Goal: Use online tool/utility: Use online tool/utility

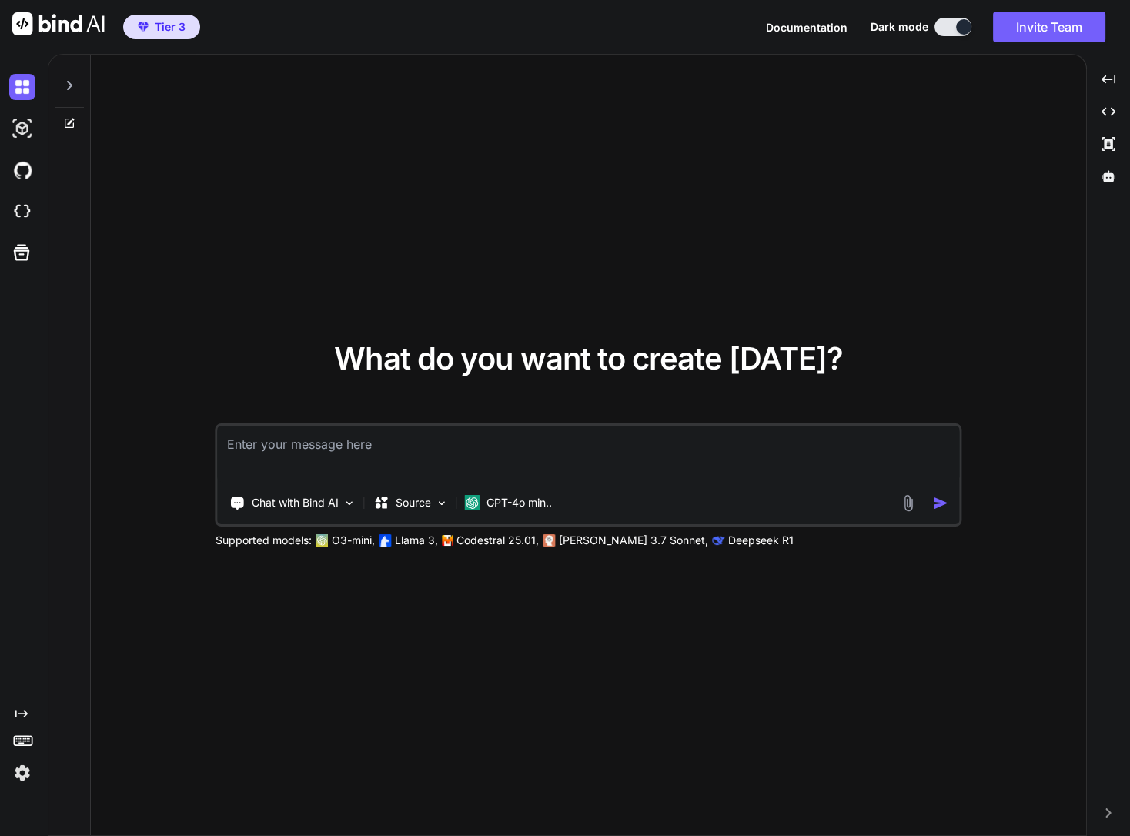
type textarea "x"
click at [19, 216] on img at bounding box center [22, 212] width 26 height 26
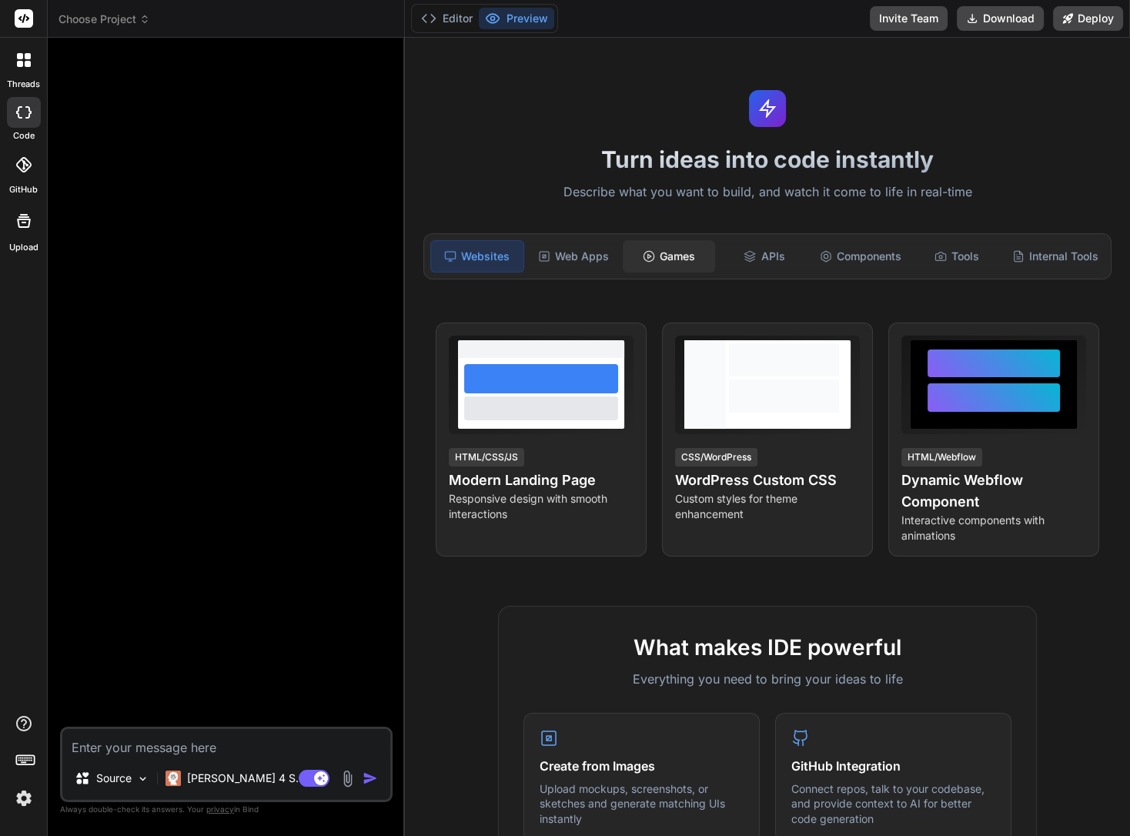
click at [631, 258] on div "Games" at bounding box center [669, 256] width 92 height 32
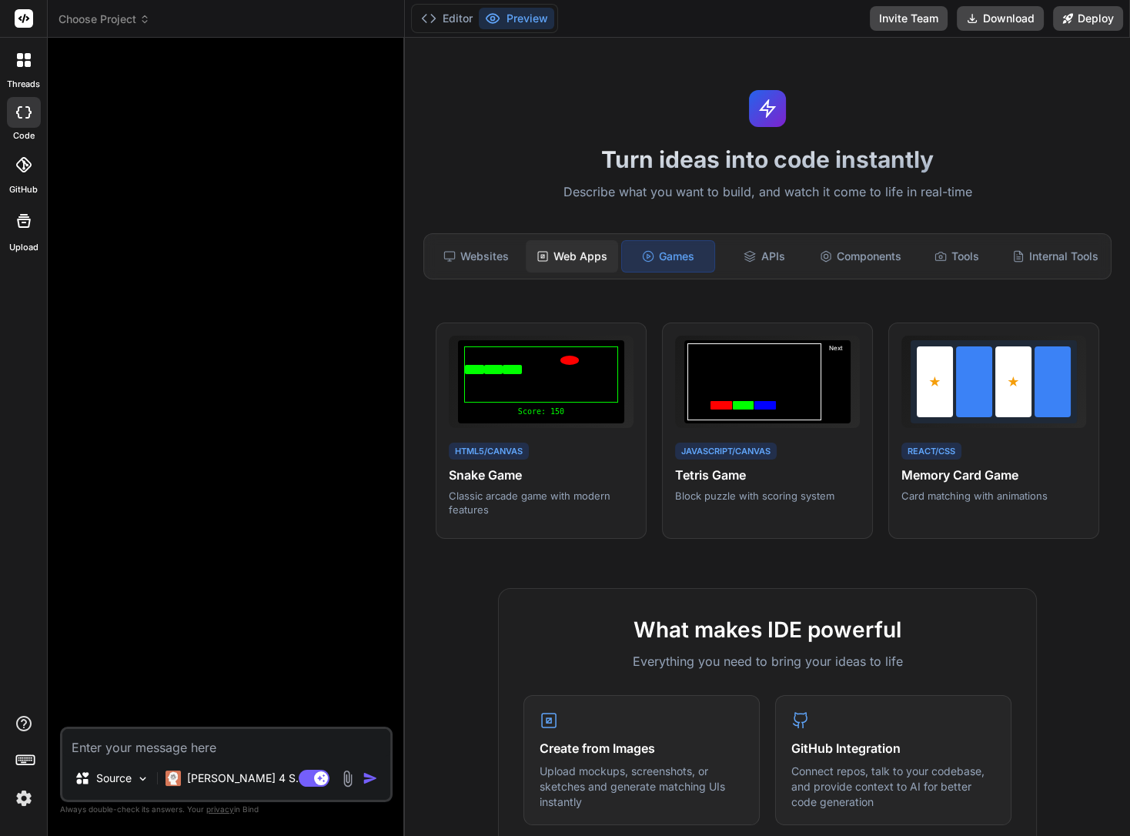
click at [545, 258] on div "Web Apps" at bounding box center [572, 256] width 92 height 32
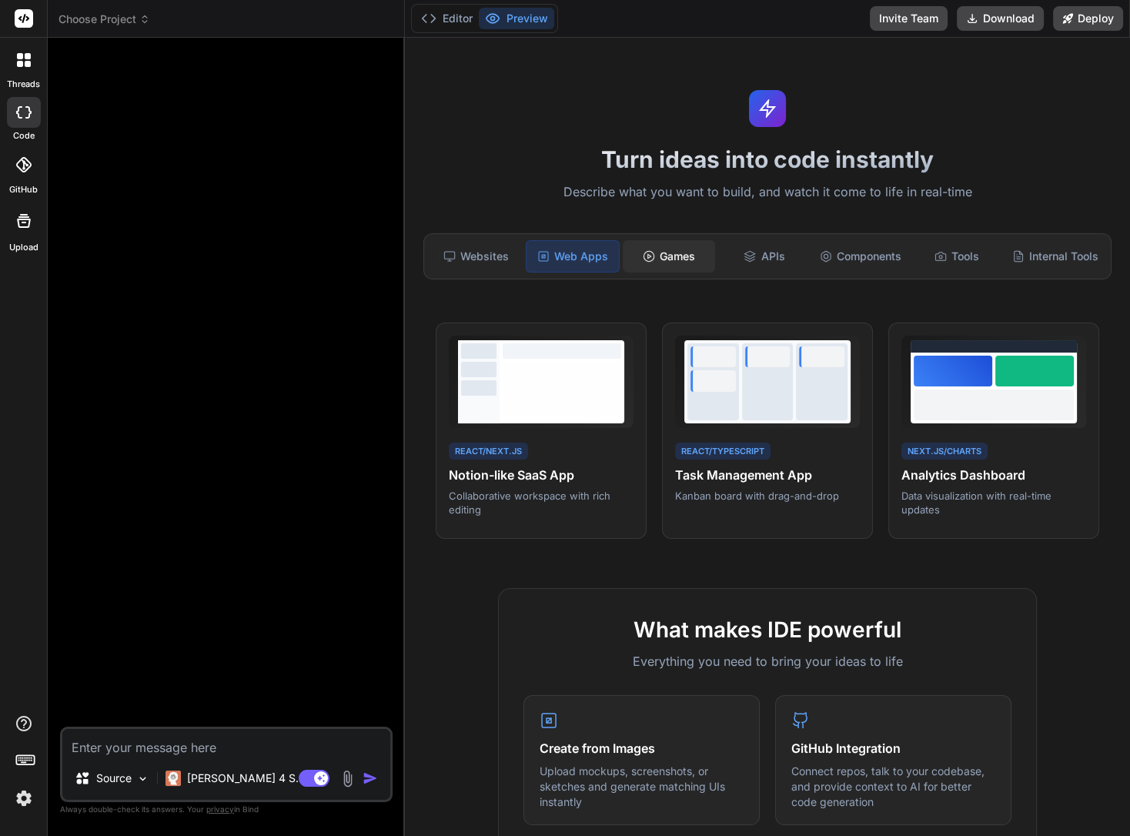
click at [660, 251] on div "Games" at bounding box center [669, 256] width 92 height 32
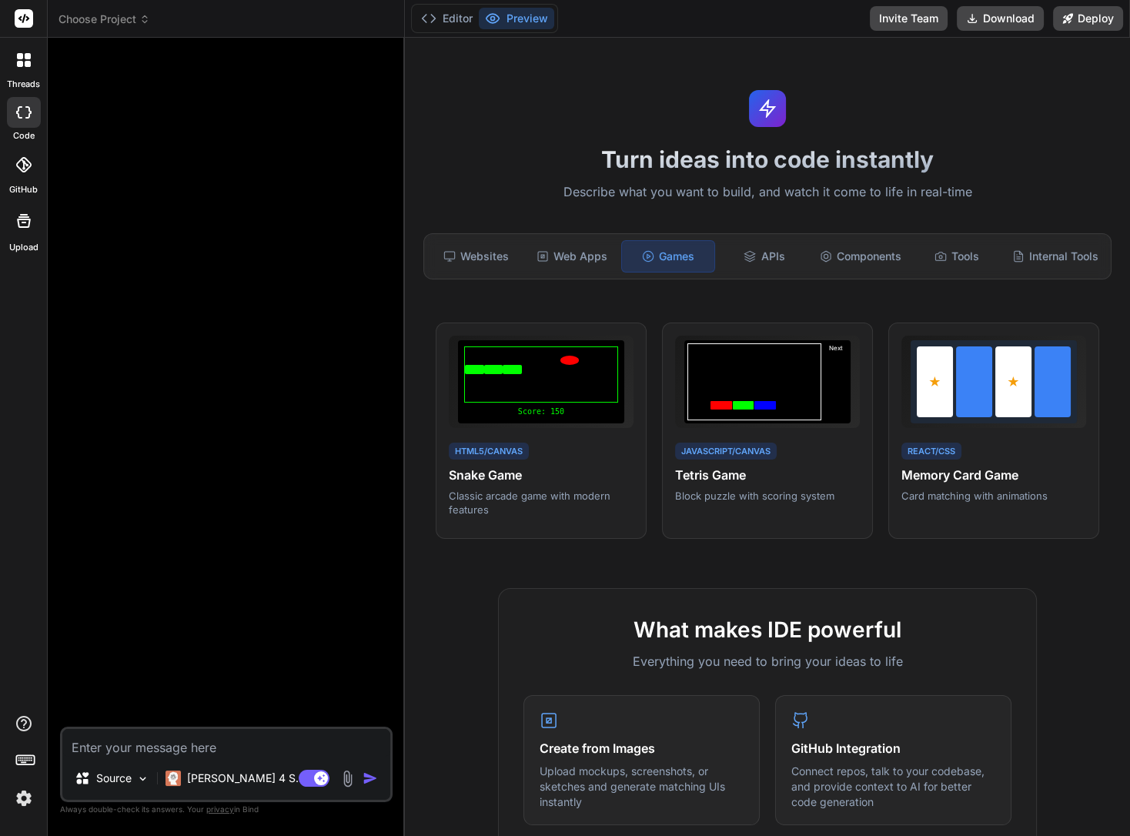
click at [171, 742] on textarea at bounding box center [226, 743] width 328 height 28
click at [560, 259] on div "Web Apps" at bounding box center [572, 256] width 92 height 32
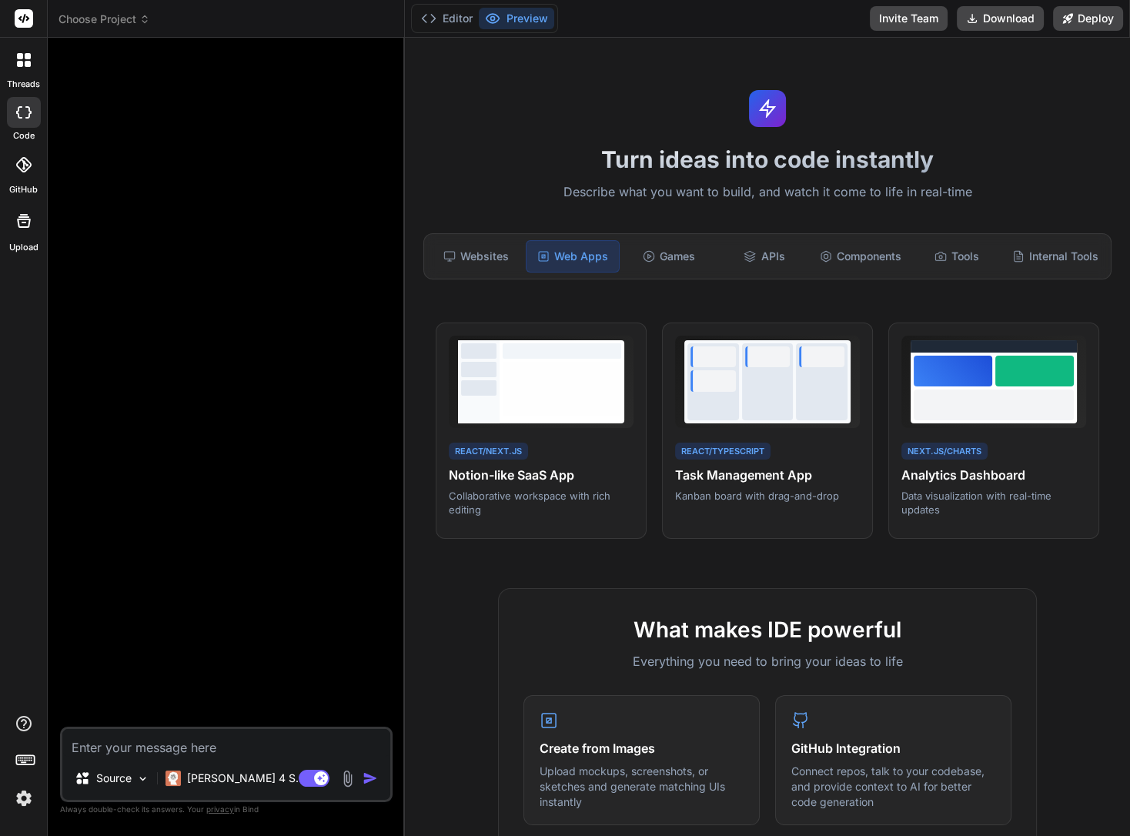
click at [211, 750] on textarea at bounding box center [226, 743] width 328 height 28
type textarea "x"
type textarea "I"
type textarea "x"
type textarea "I"
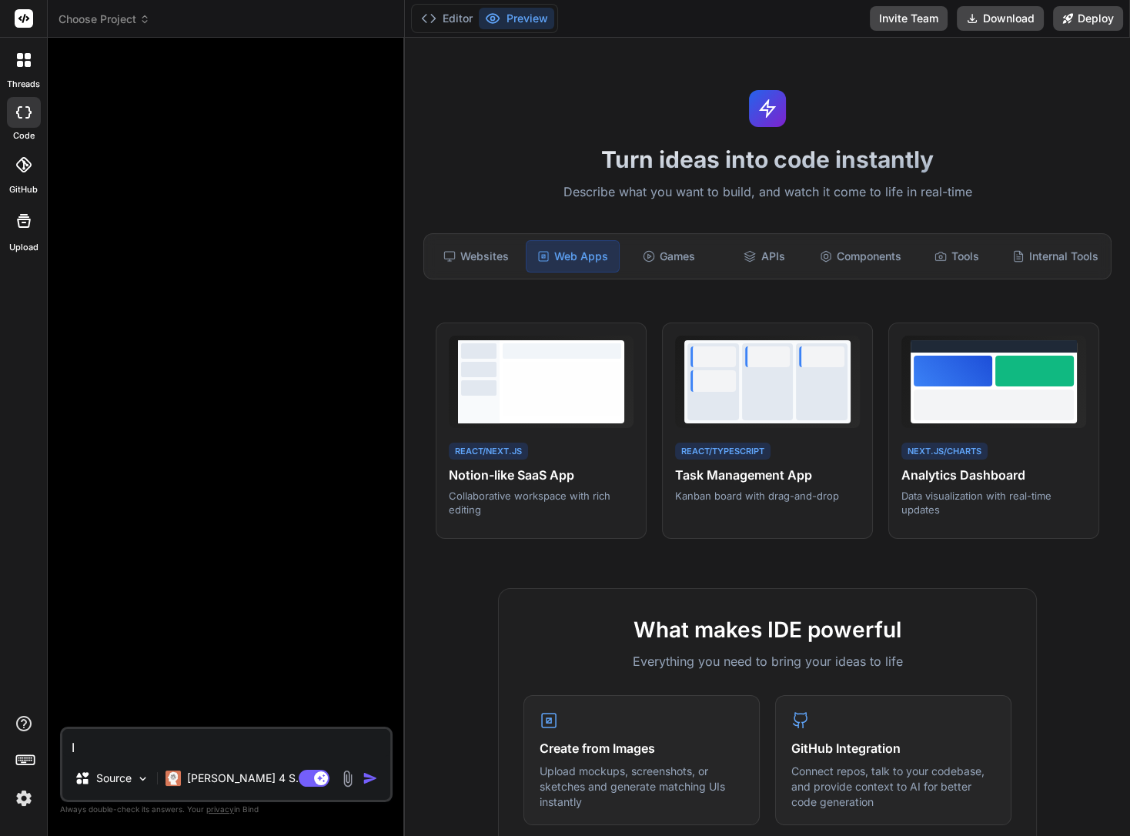
type textarea "x"
type textarea "I w"
type textarea "x"
type textarea "I wa"
type textarea "x"
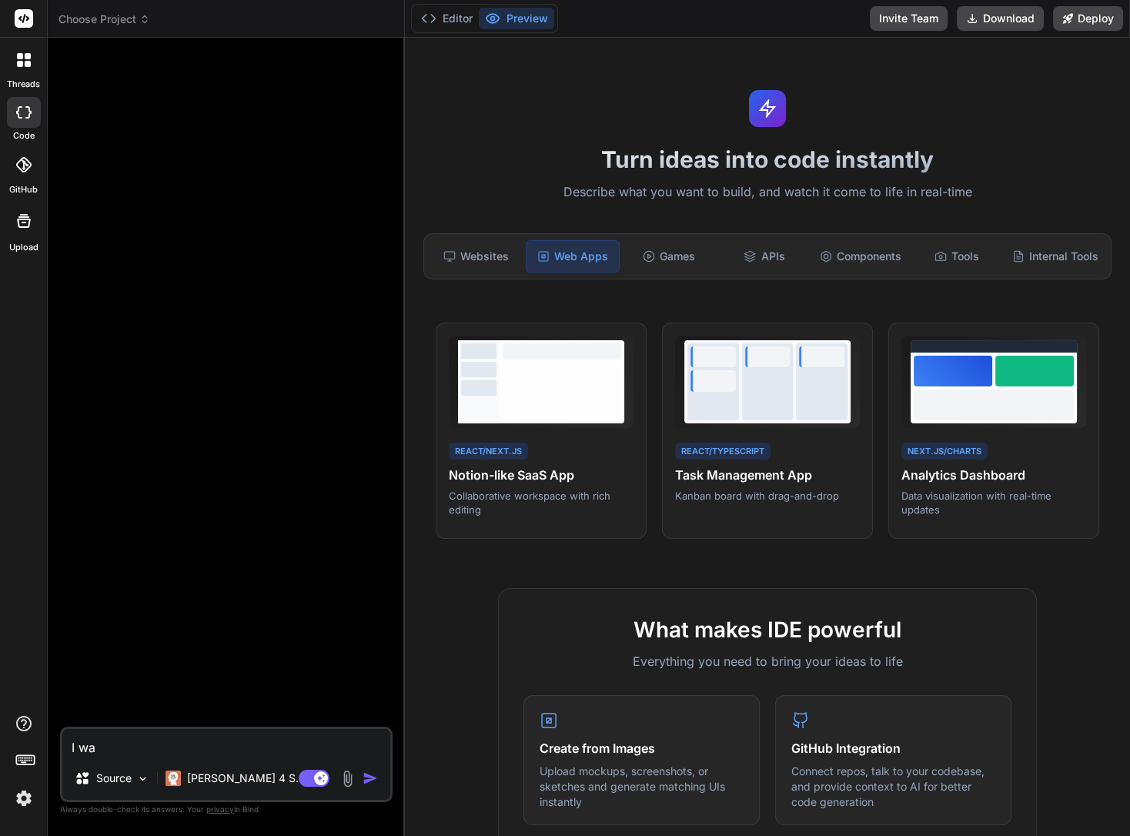
type textarea "I wan"
type textarea "x"
type textarea "I want"
type textarea "x"
type textarea "I want"
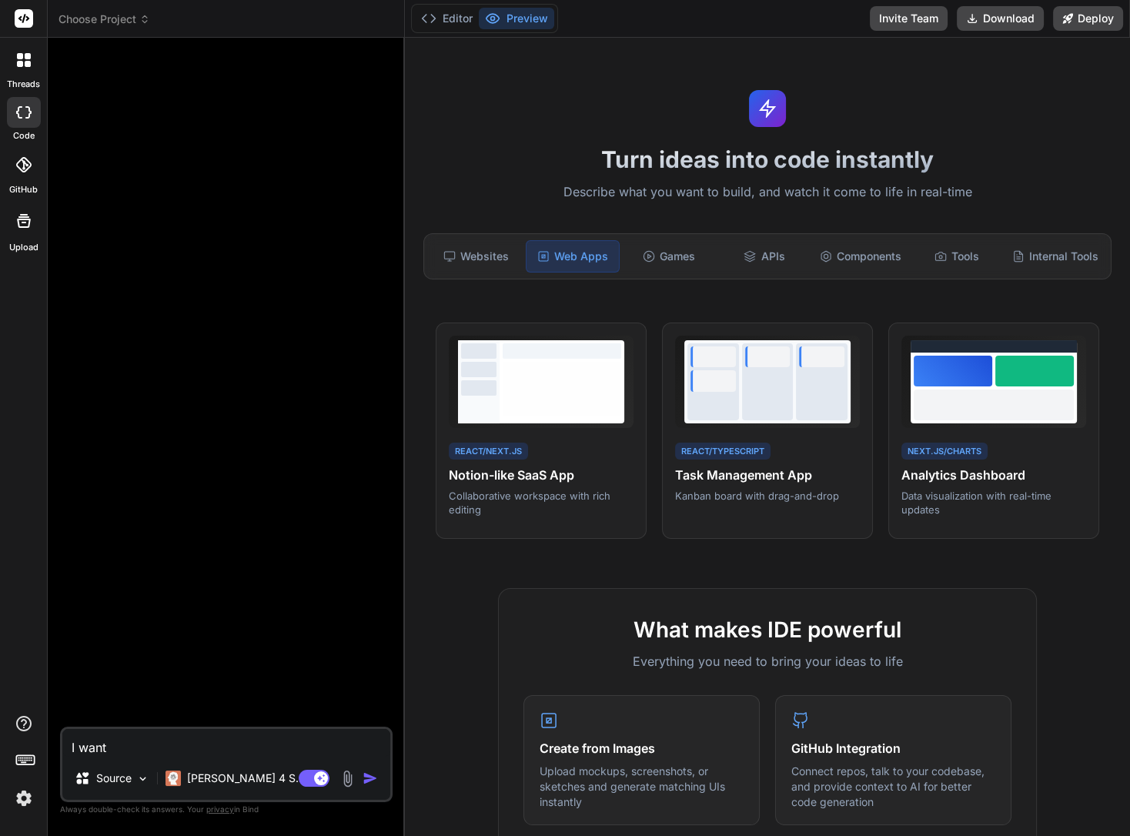
type textarea "x"
type textarea "I want t"
type textarea "x"
type textarea "I want to"
type textarea "x"
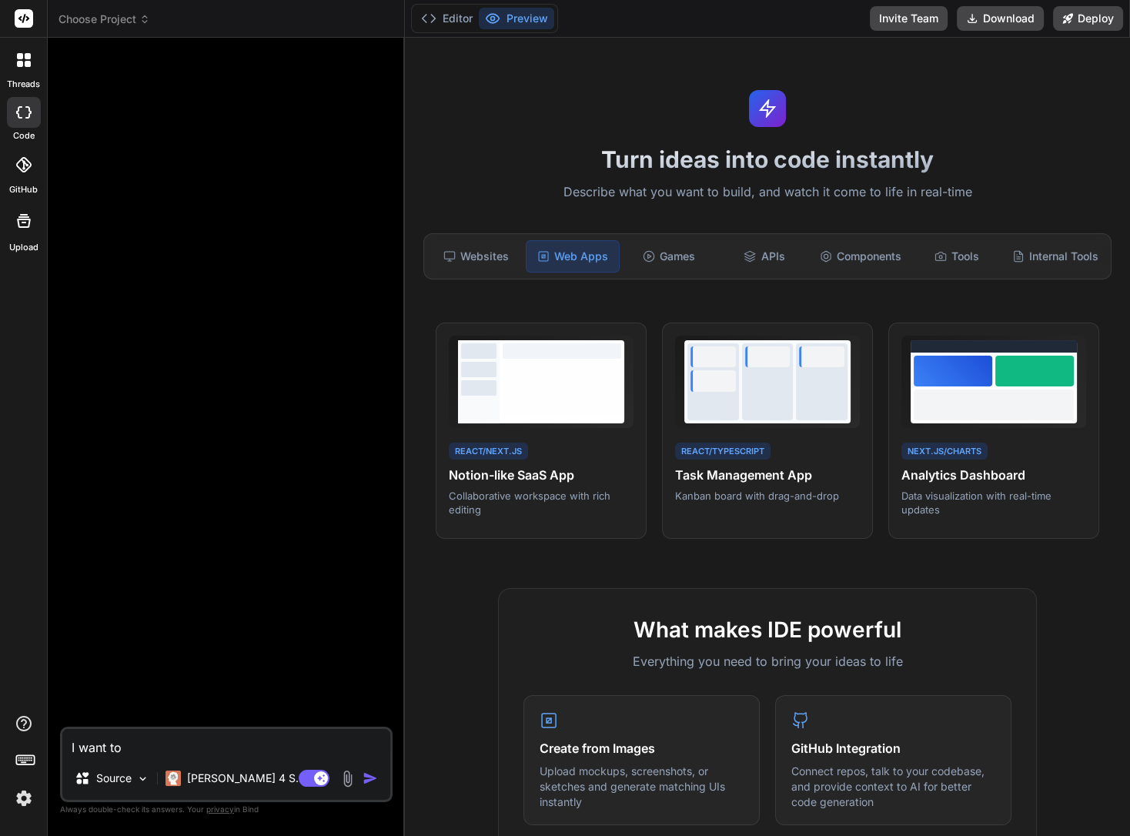
type textarea "I want to"
type textarea "x"
type textarea "I want to c"
type textarea "x"
type textarea "I want to cr"
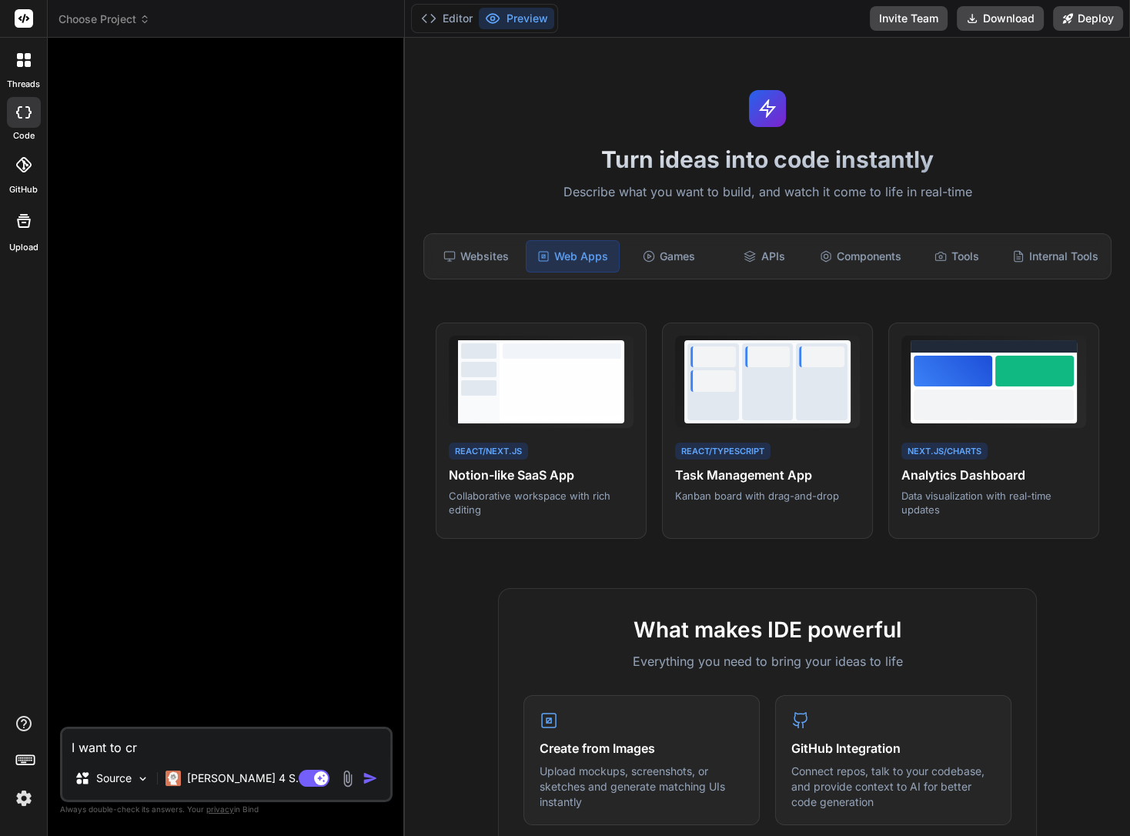
type textarea "x"
type textarea "I want to c"
type textarea "x"
type textarea "I want to"
type textarea "x"
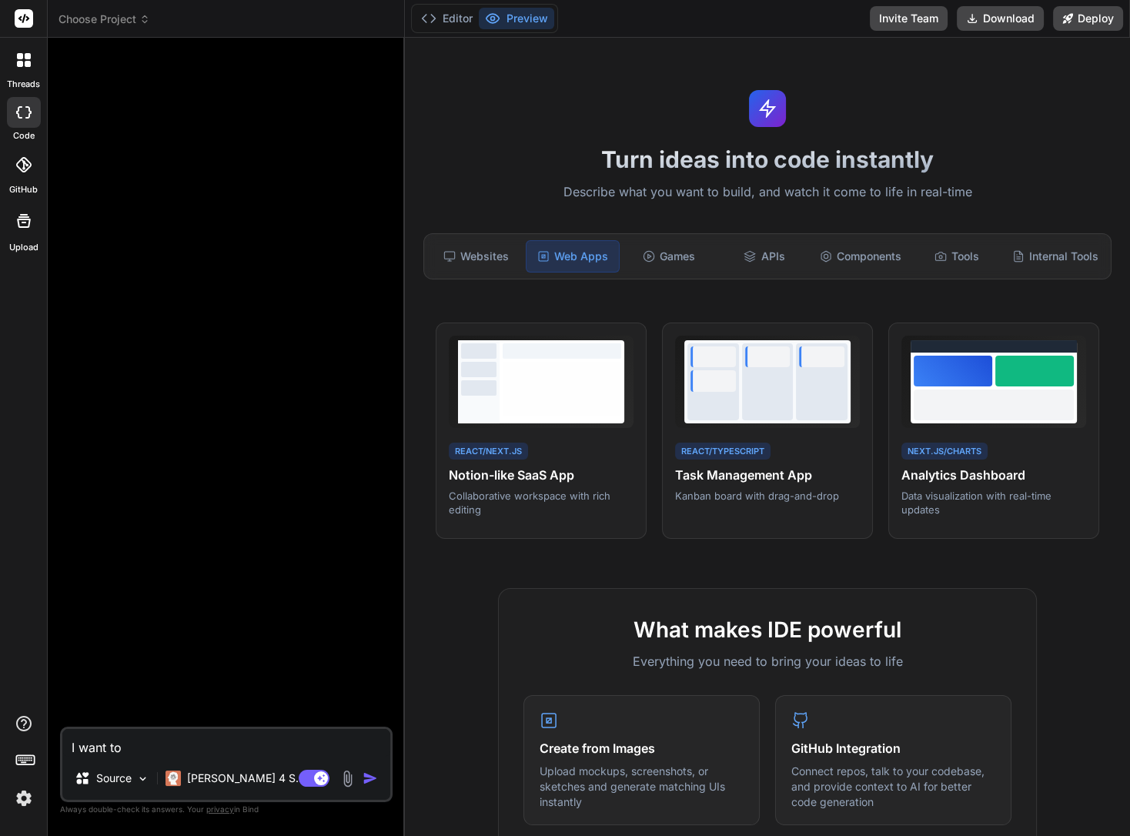
type textarea "I want to"
type textarea "x"
type textarea "I want t"
type textarea "x"
type textarea "I want"
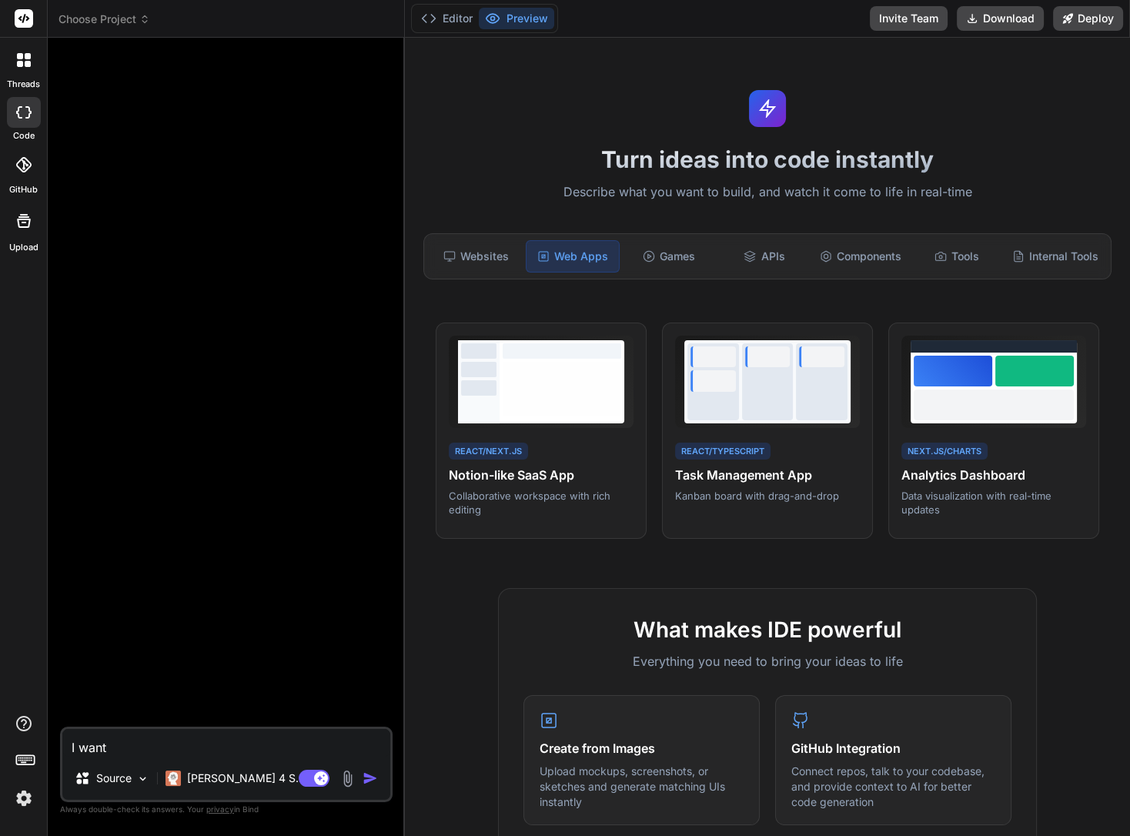
type textarea "x"
type textarea "I want"
type textarea "x"
type textarea "I wan"
type textarea "x"
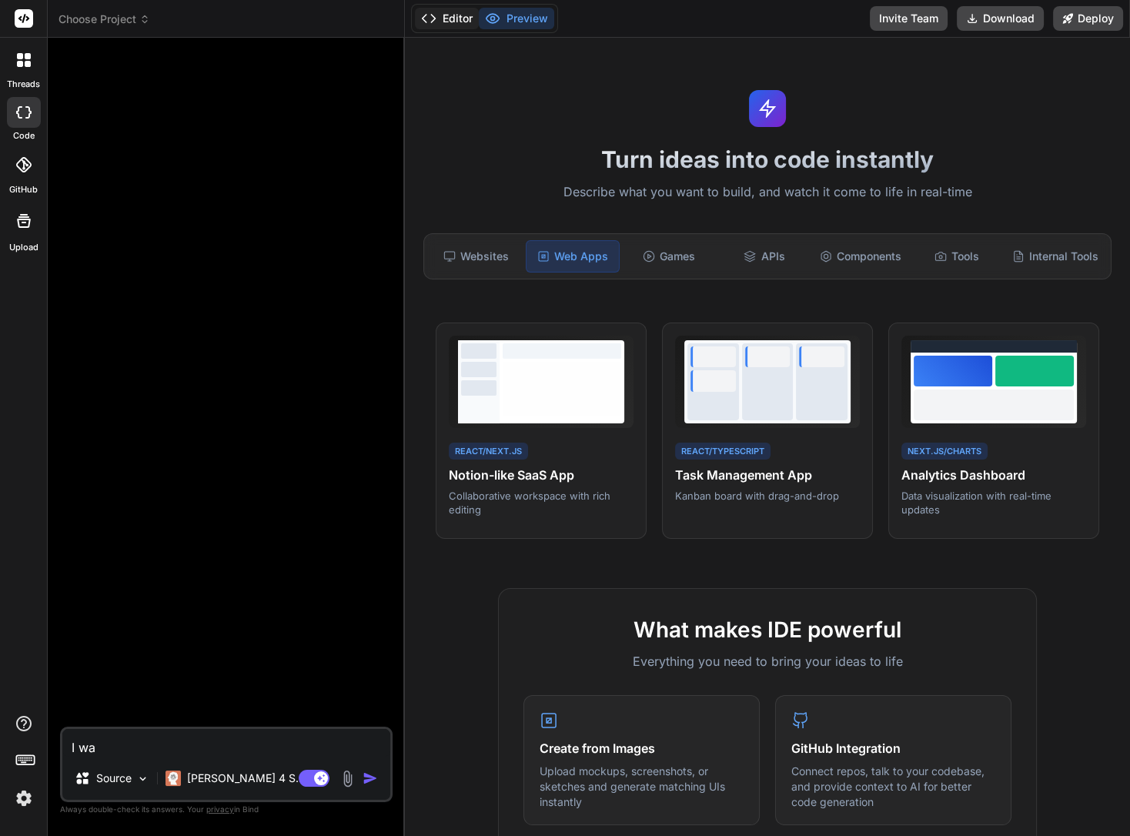
type textarea "I wa"
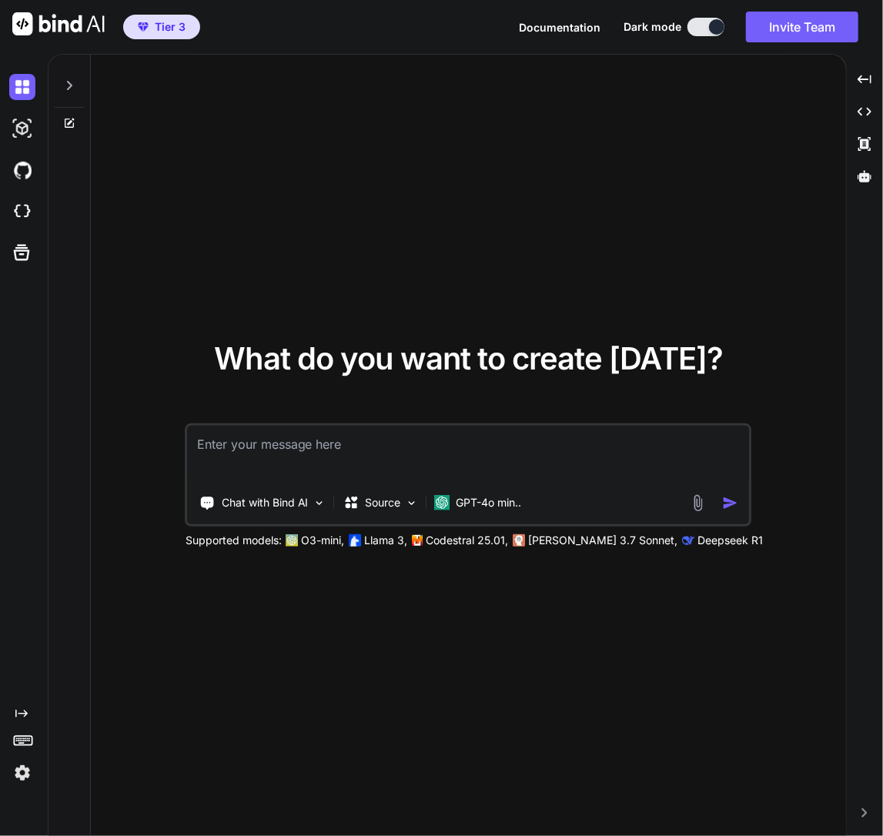
type textarea "x"
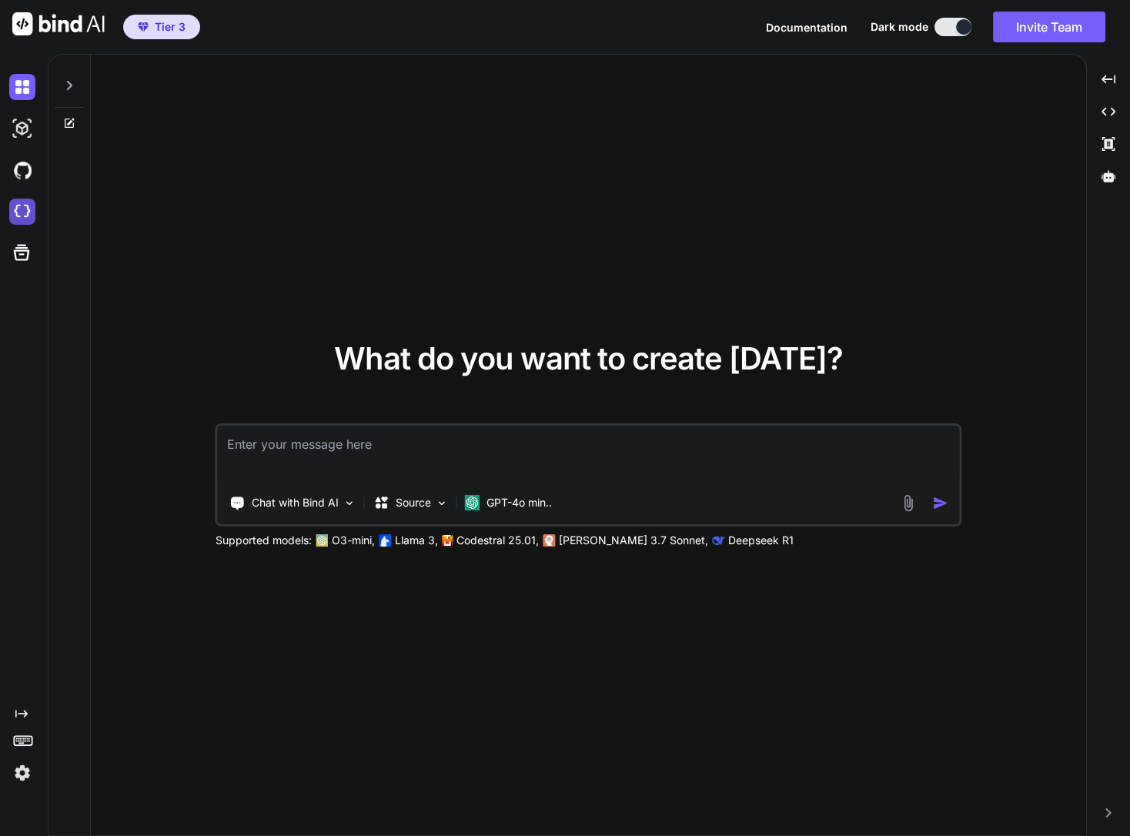
click at [26, 213] on img at bounding box center [22, 212] width 26 height 26
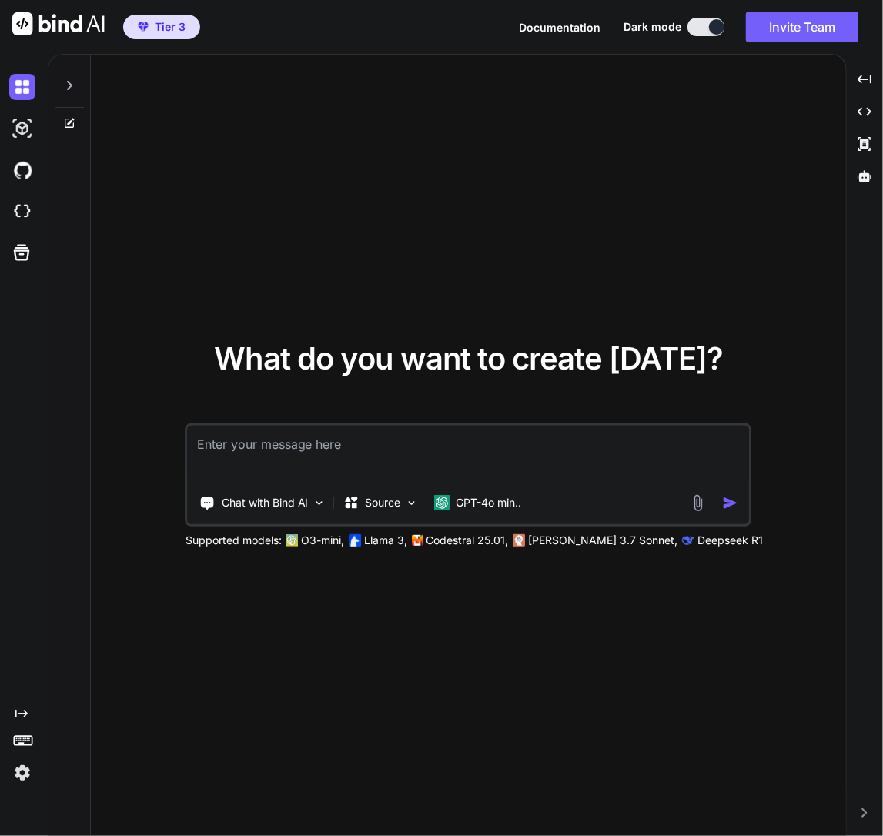
type textarea "x"
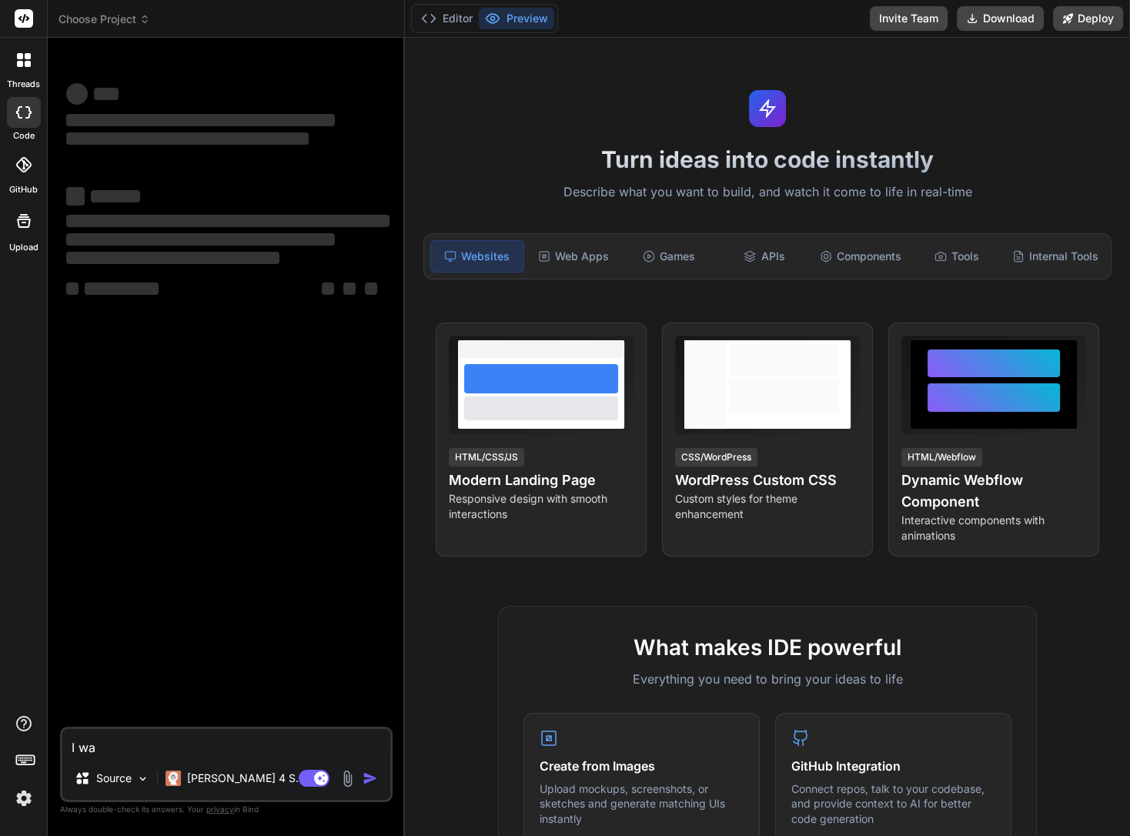
type textarea "x"
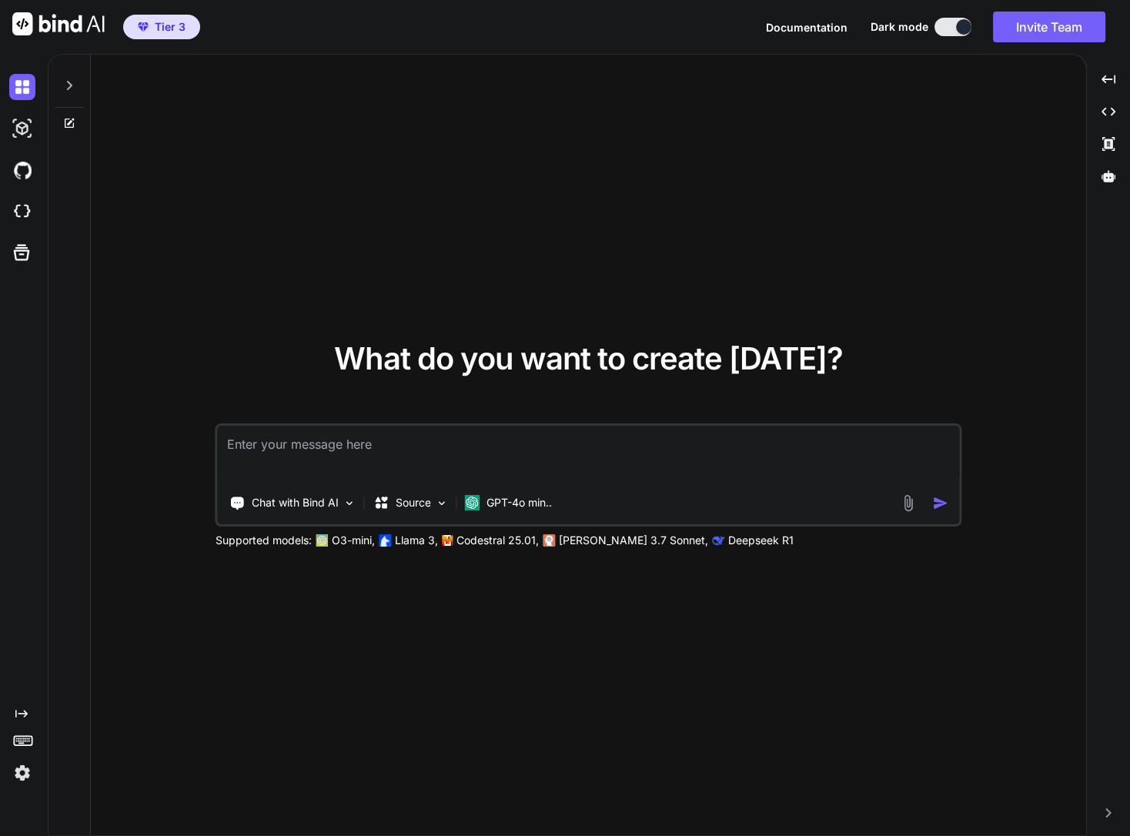
type textarea "x"
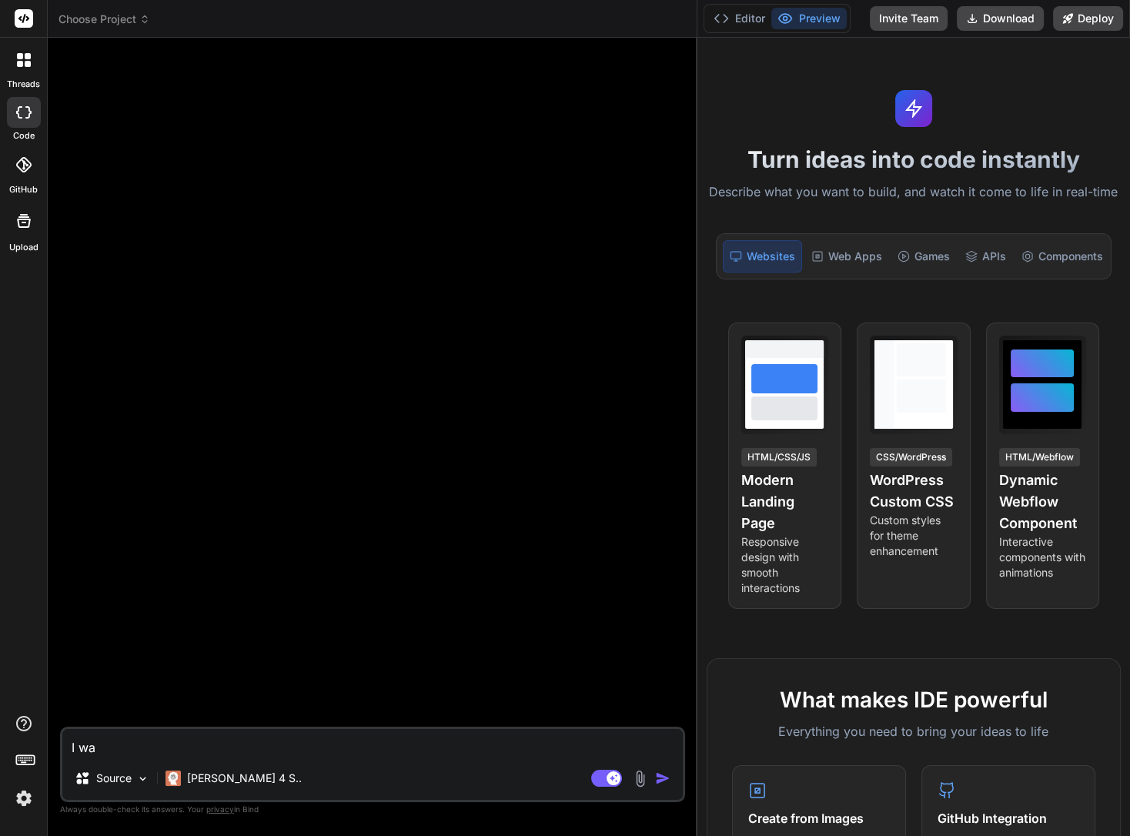
drag, startPoint x: 403, startPoint y: 49, endPoint x: 774, endPoint y: 76, distance: 372.1
click at [774, 76] on div "Choose Project Created with Pixso. Bind AI Web Search Created with Pixso. Code …" at bounding box center [589, 418] width 1082 height 836
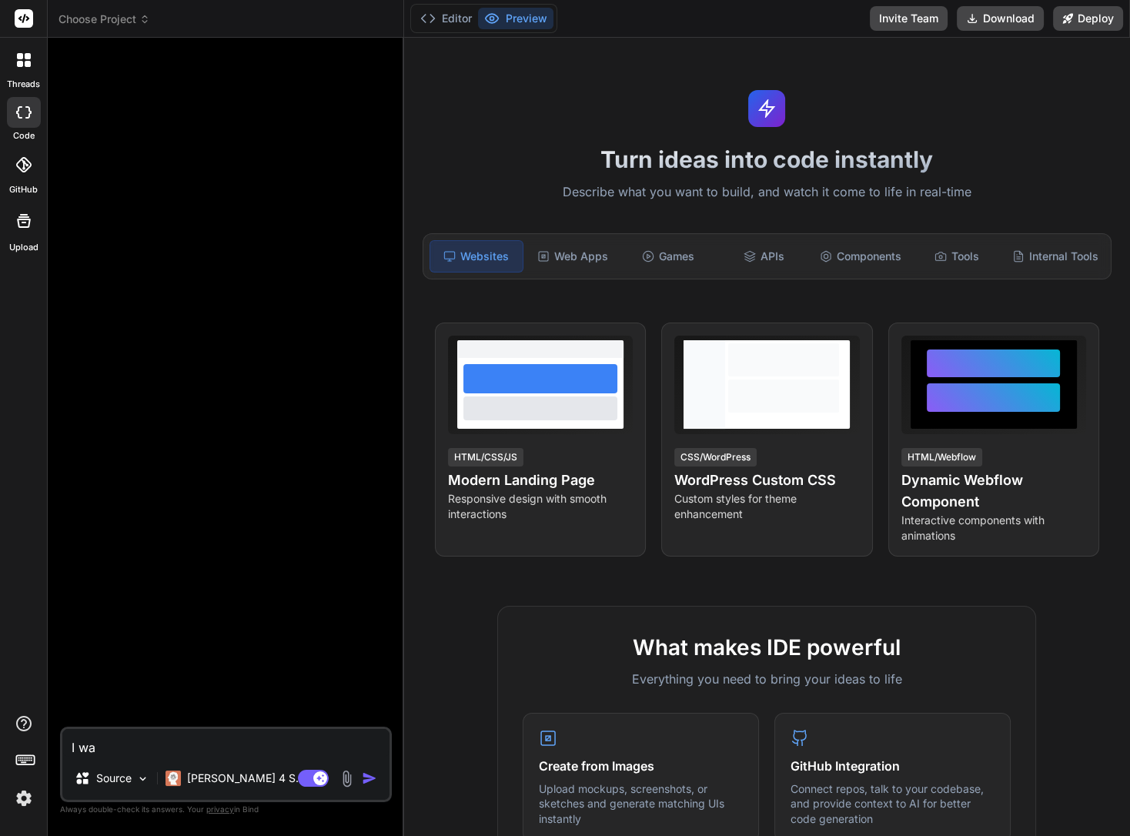
type textarea "x"
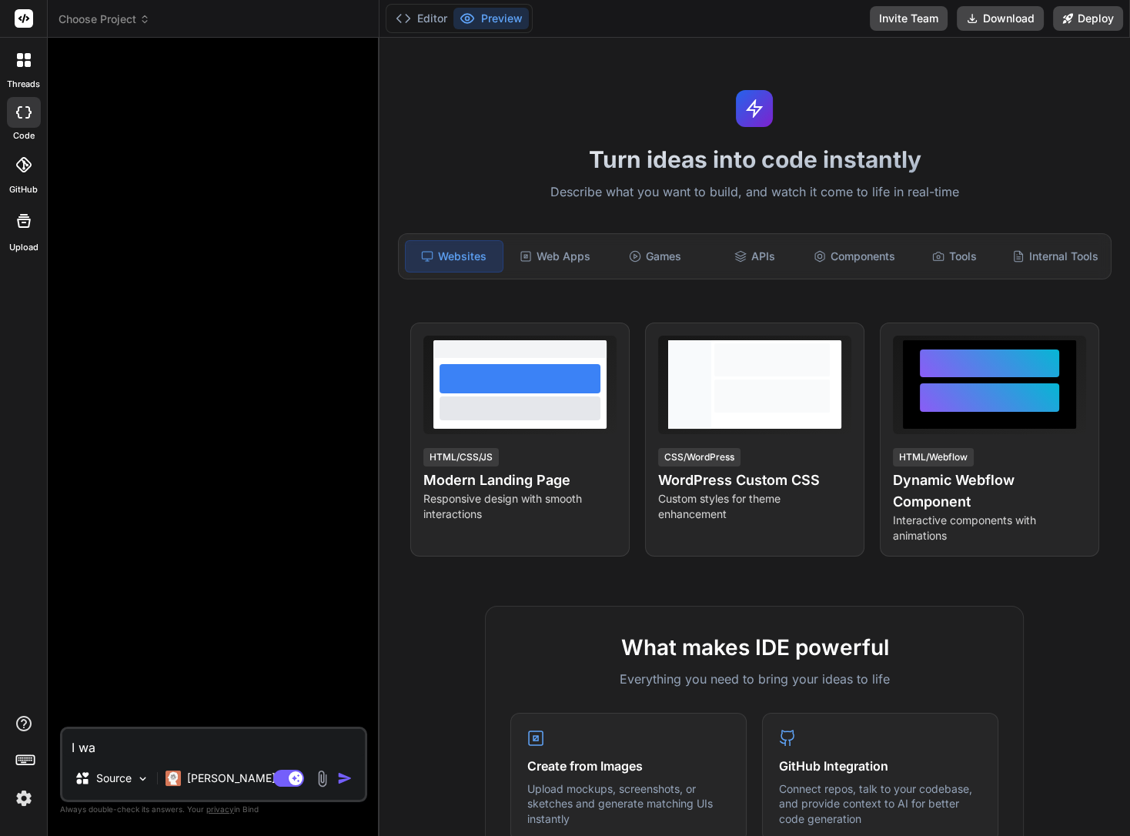
drag, startPoint x: 696, startPoint y: 125, endPoint x: 346, endPoint y: 159, distance: 351.1
click at [346, 159] on div "Bind AI Web Search Created with Pixso. Code Generator I wa Source [PERSON_NAME]…" at bounding box center [214, 437] width 332 height 798
